Goal: Communication & Community: Answer question/provide support

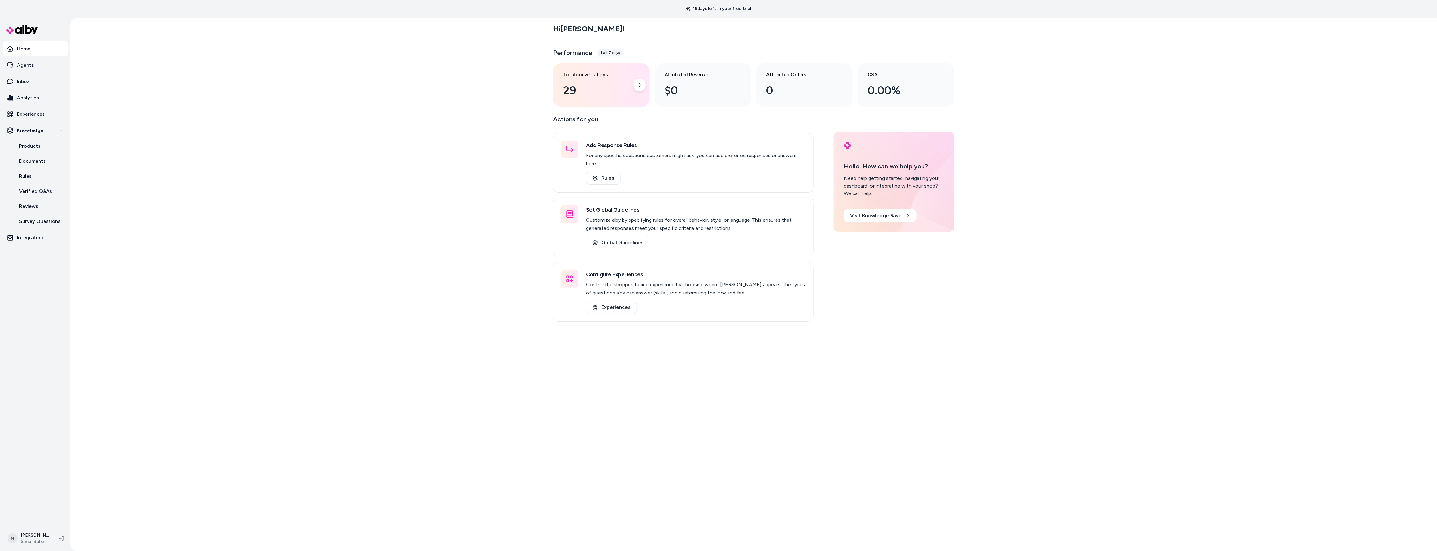
click at [561, 85] on div "Total conversations 29" at bounding box center [601, 84] width 97 height 43
